Goal: Transaction & Acquisition: Purchase product/service

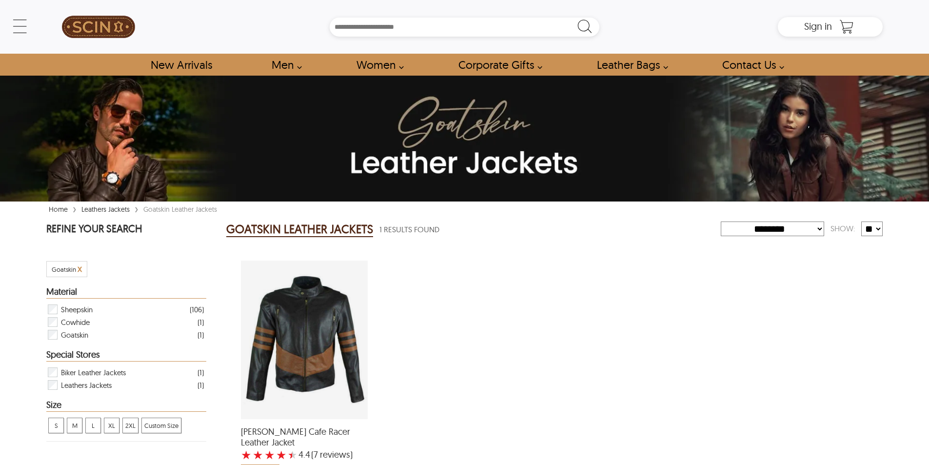
select select "********"
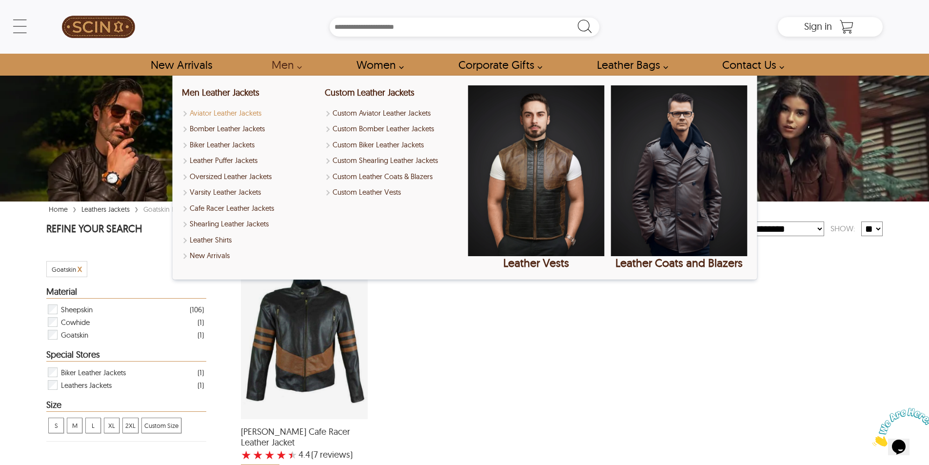
click at [241, 110] on link "Aviator Leather Jackets" at bounding box center [250, 113] width 137 height 11
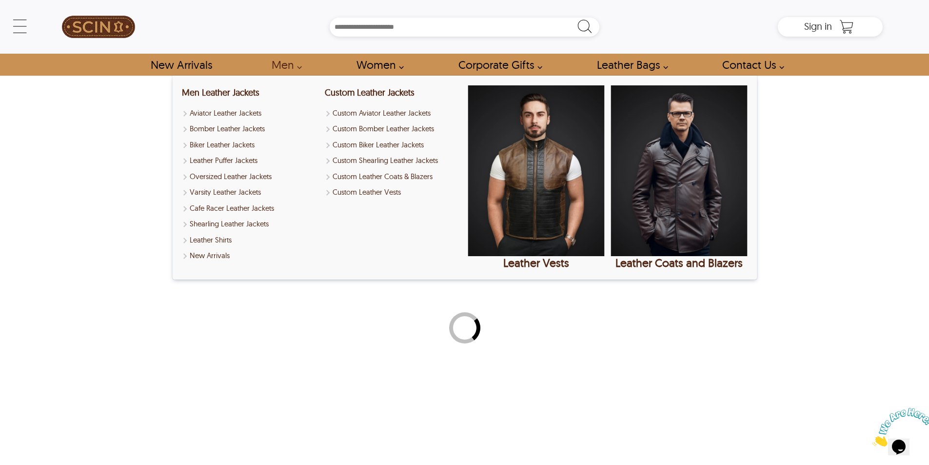
select select "********"
